Goal: Transaction & Acquisition: Obtain resource

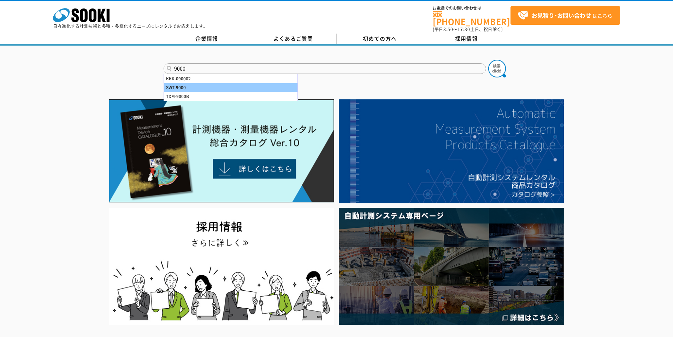
click at [197, 83] on div "SWT-9000" at bounding box center [231, 87] width 134 height 9
type input "SWT-9000"
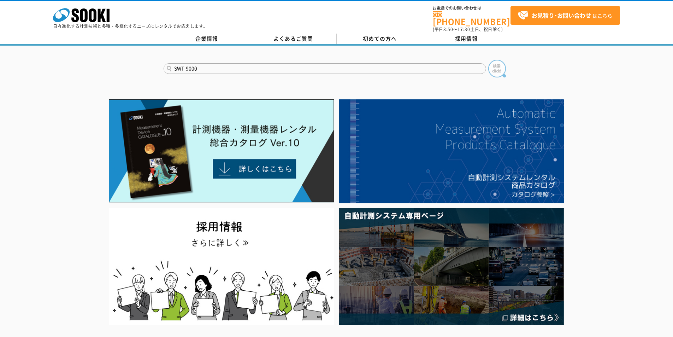
click at [499, 67] on img at bounding box center [497, 69] width 18 height 18
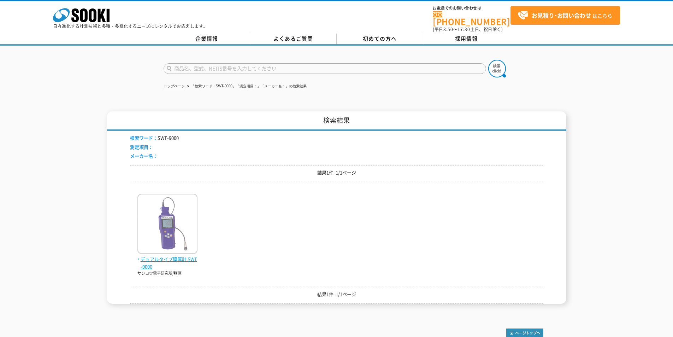
click at [180, 255] on span "デュアルタイプ膜厚計 SWT-9000" at bounding box center [167, 262] width 60 height 15
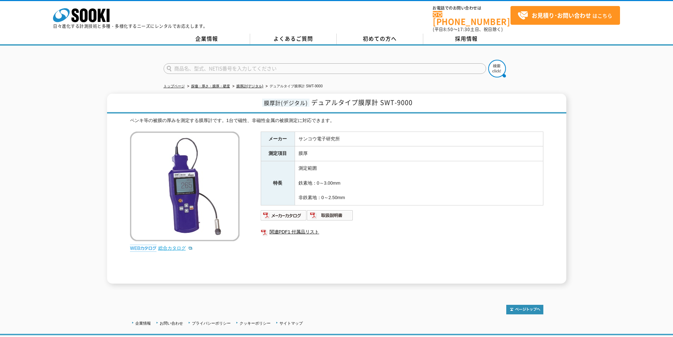
click at [165, 245] on link "総合カタログ" at bounding box center [175, 247] width 35 height 5
click at [76, 15] on icon at bounding box center [74, 15] width 7 height 14
